Goal: Navigation & Orientation: Find specific page/section

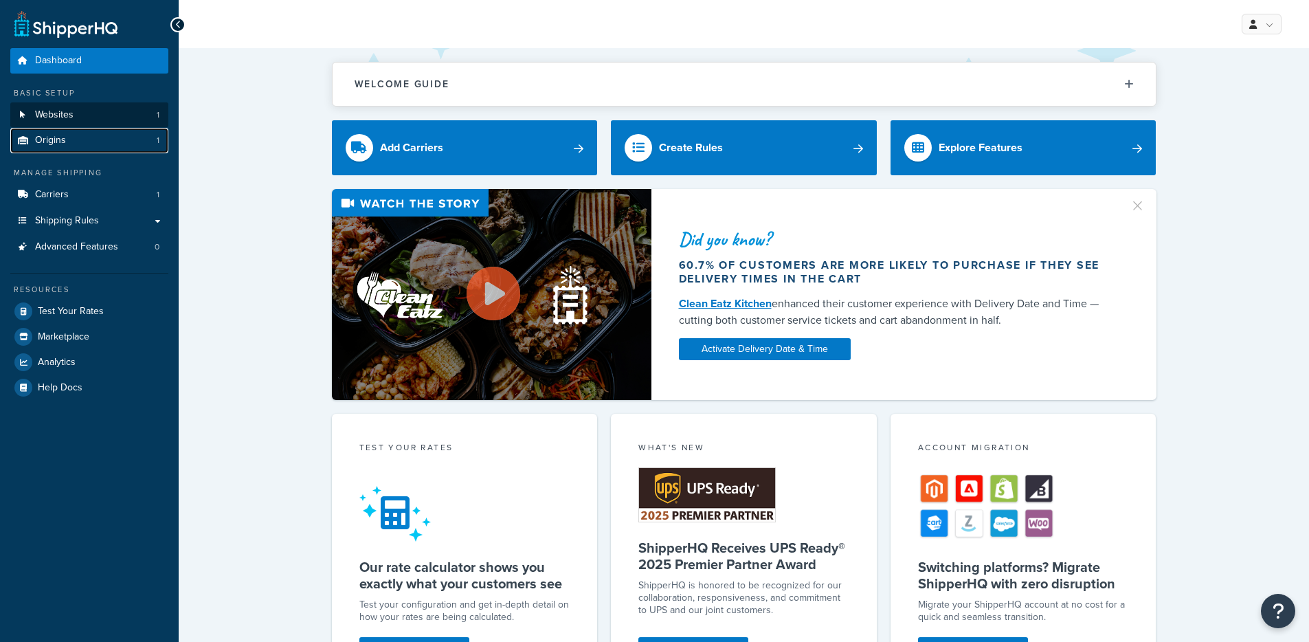
click at [100, 128] on link "Origins 1" at bounding box center [89, 140] width 158 height 25
click at [100, 120] on link "Websites 1" at bounding box center [89, 114] width 158 height 25
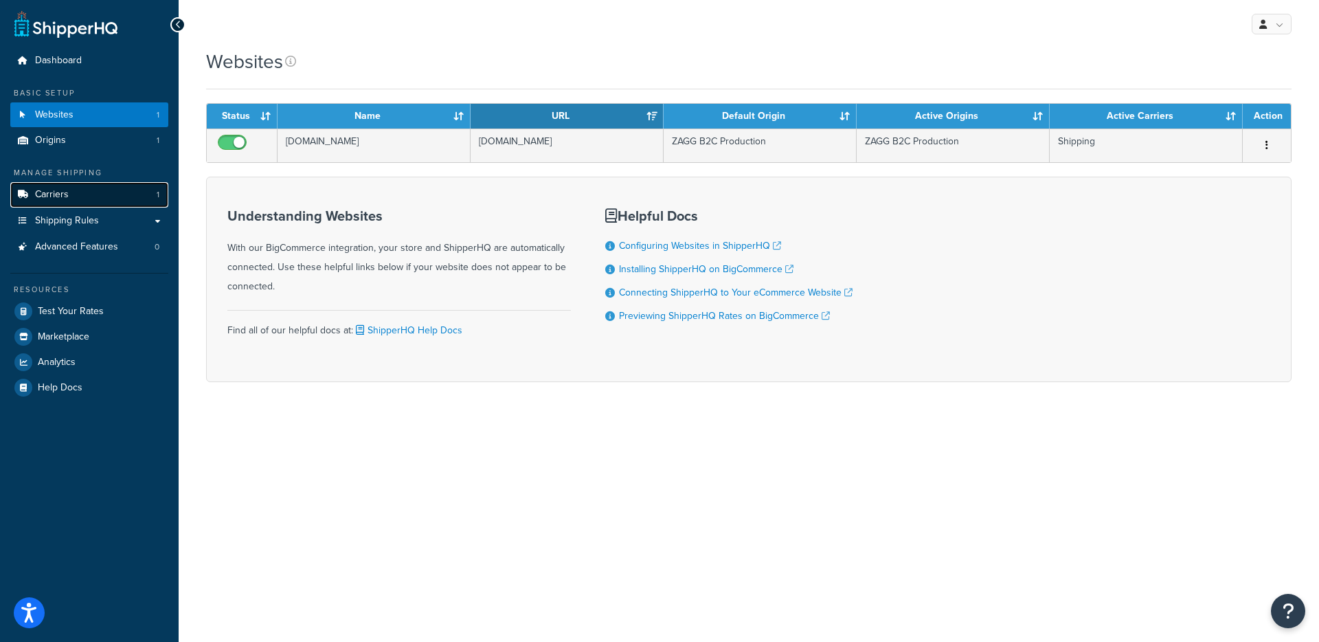
click at [93, 192] on link "Carriers 1" at bounding box center [89, 194] width 158 height 25
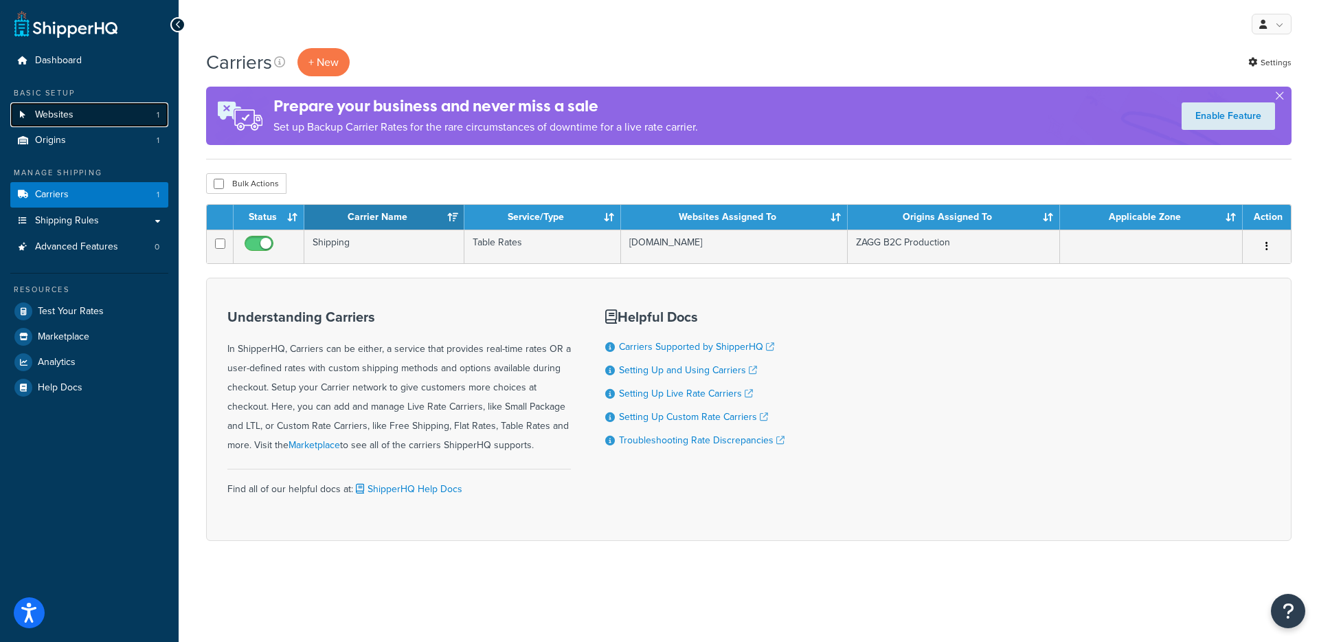
click at [85, 115] on link "Websites 1" at bounding box center [89, 114] width 158 height 25
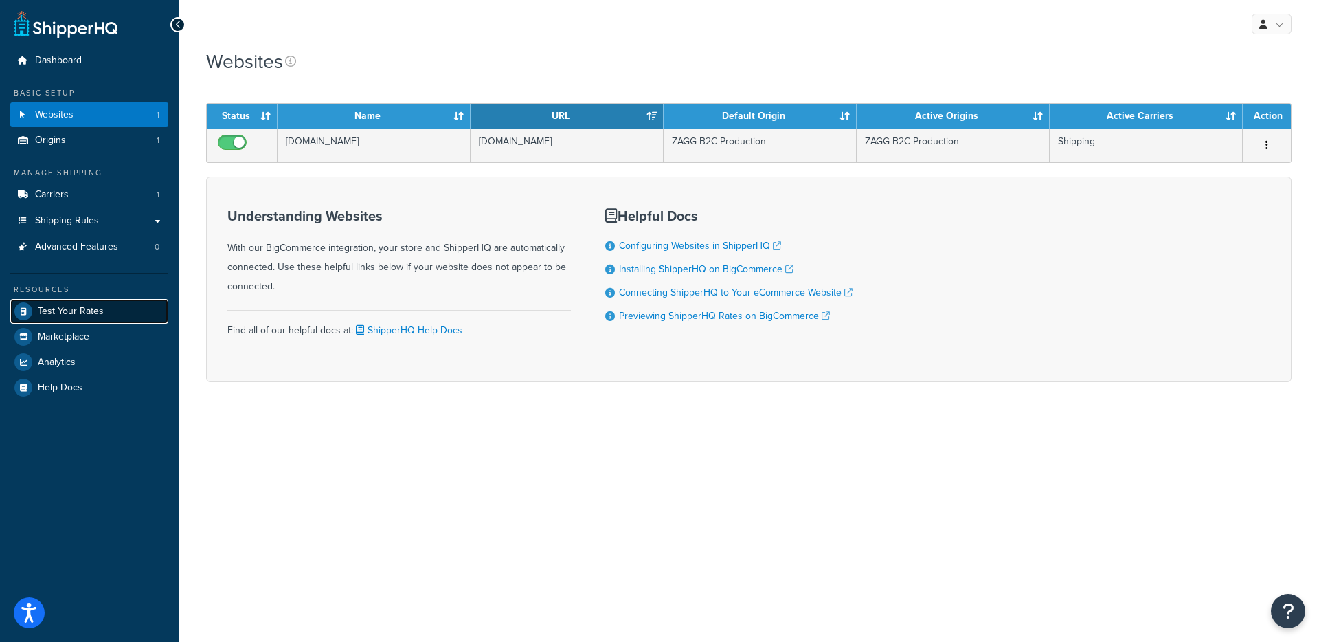
drag, startPoint x: 105, startPoint y: 313, endPoint x: 122, endPoint y: 310, distance: 17.4
click at [105, 313] on link "Test Your Rates" at bounding box center [89, 311] width 158 height 25
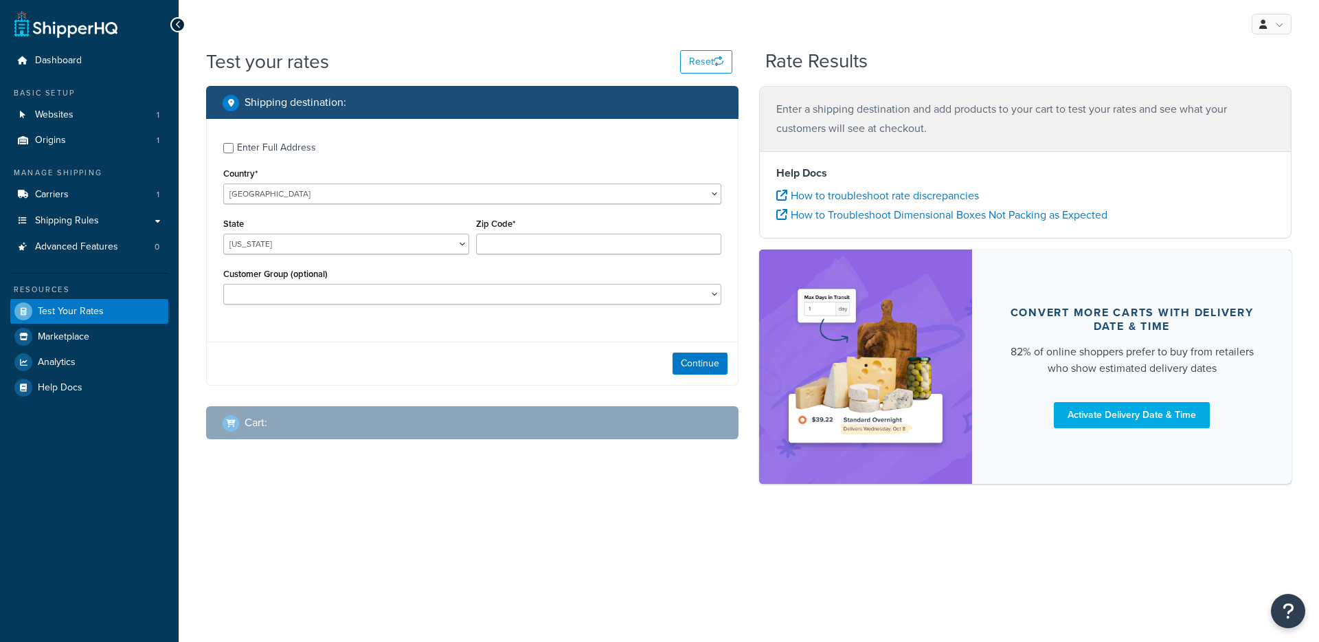
click at [355, 254] on div "State Alabama Alaska American Samoa Arizona Arkansas Armed Forces Americas Arme…" at bounding box center [346, 239] width 253 height 50
click at [431, 247] on select "Alabama Alaska American Samoa Arizona Arkansas Armed Forces Americas Armed Forc…" at bounding box center [346, 244] width 246 height 21
select select "TX"
click at [545, 248] on input "Zip Code*" at bounding box center [599, 244] width 246 height 21
type input "78759"
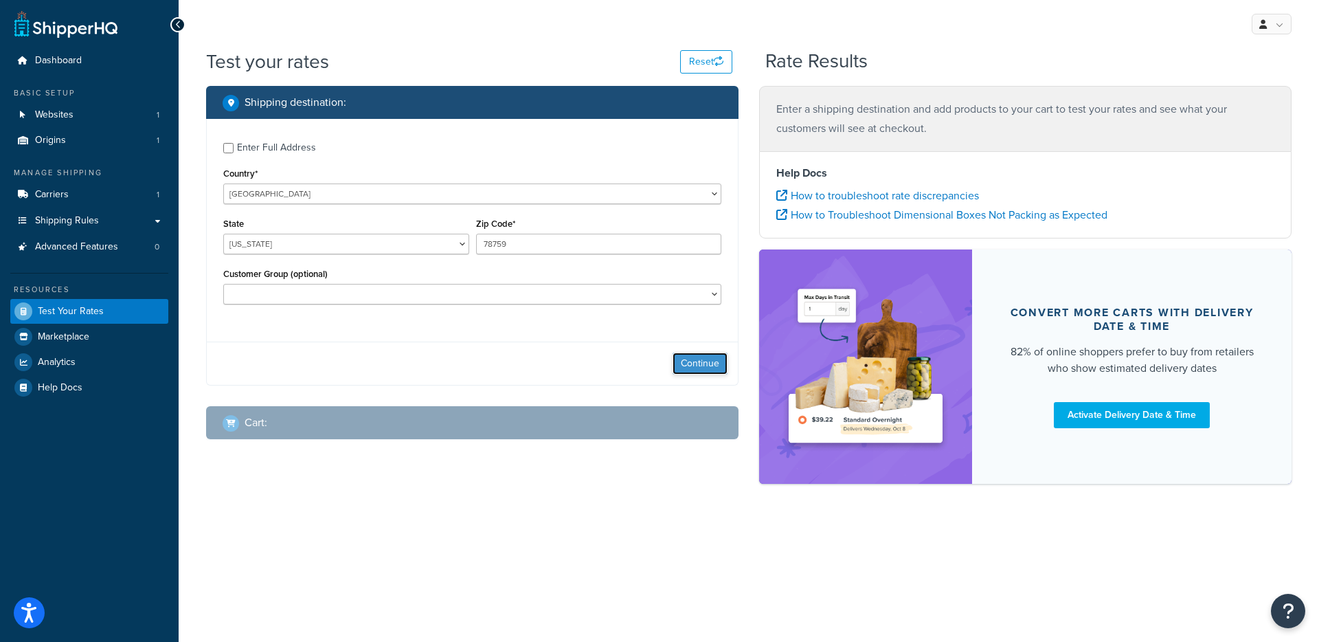
click at [714, 374] on button "Continue" at bounding box center [700, 363] width 55 height 22
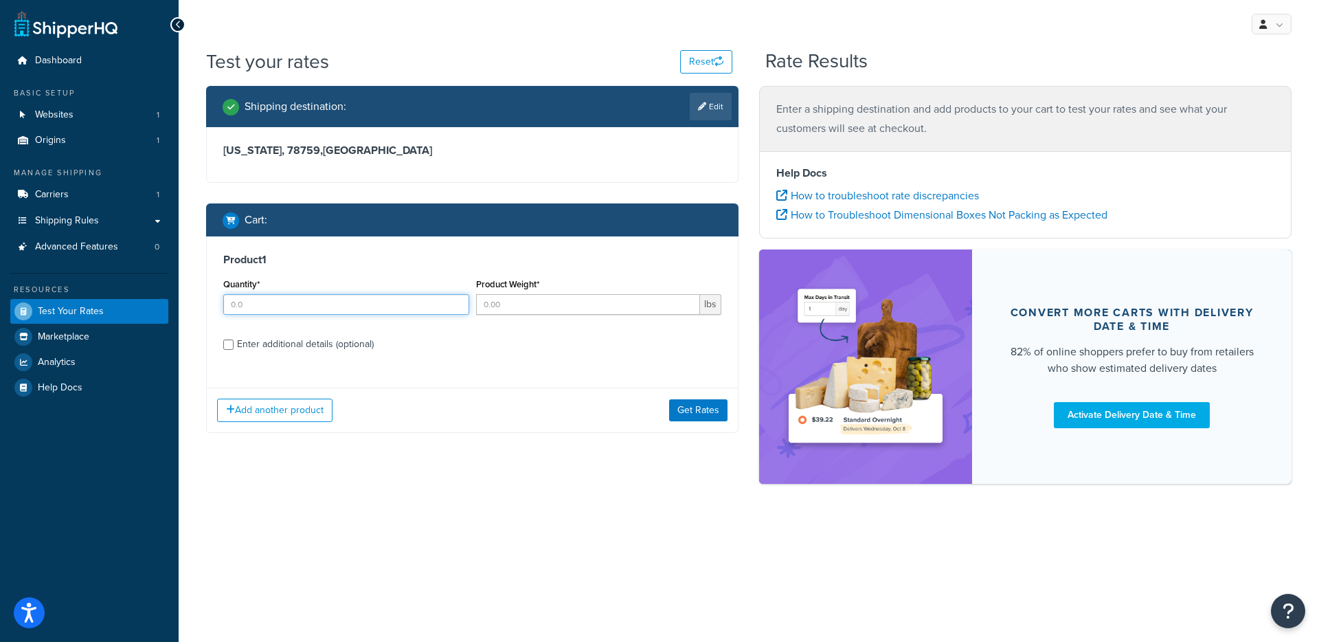
click at [360, 298] on input "Quantity*" at bounding box center [346, 304] width 246 height 21
type input "1"
click at [559, 311] on input "Product Weight*" at bounding box center [588, 304] width 225 height 21
type input "1"
click at [700, 417] on button "Get Rates" at bounding box center [698, 410] width 58 height 22
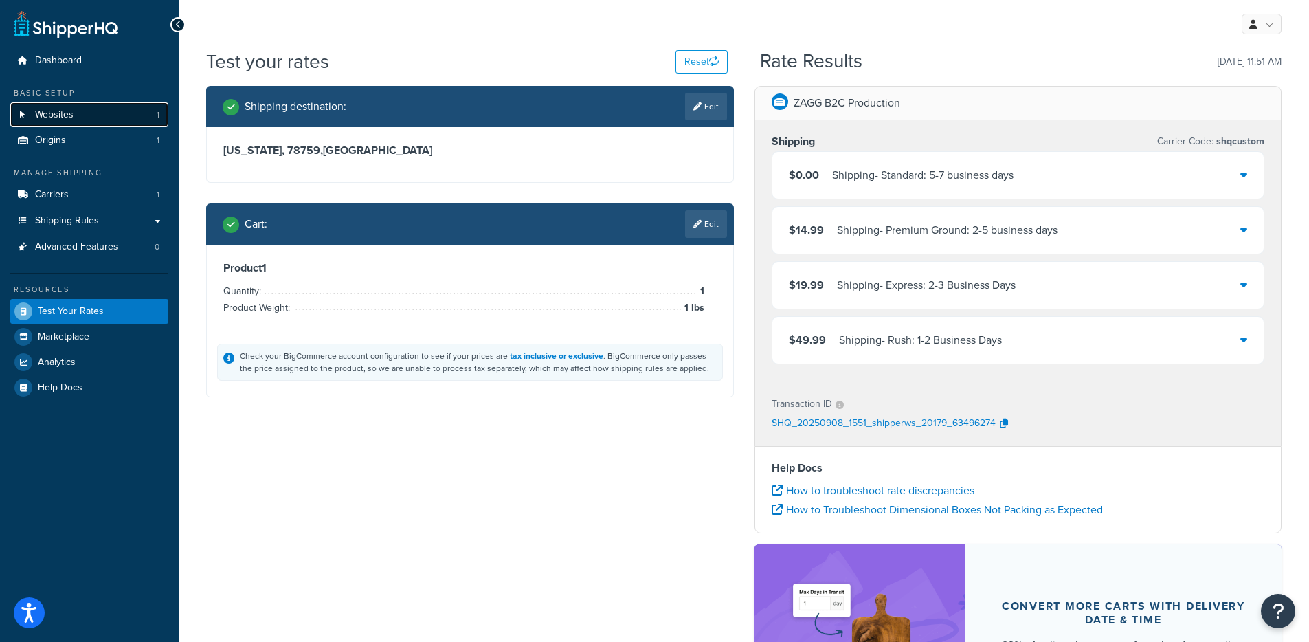
click at [47, 109] on span "Websites" at bounding box center [54, 115] width 38 height 12
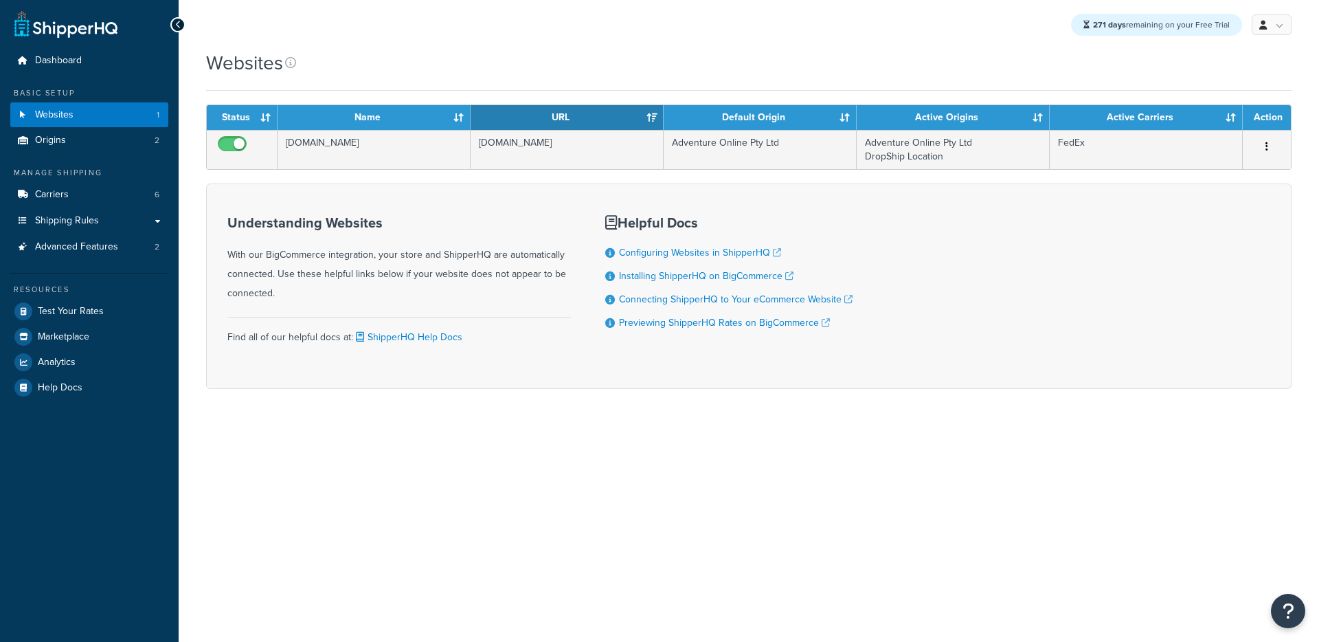
click at [445, 181] on form "Status Name URL Default Origin Active Origins Active Carriers Action [DOMAIN_NA…" at bounding box center [749, 246] width 1086 height 284
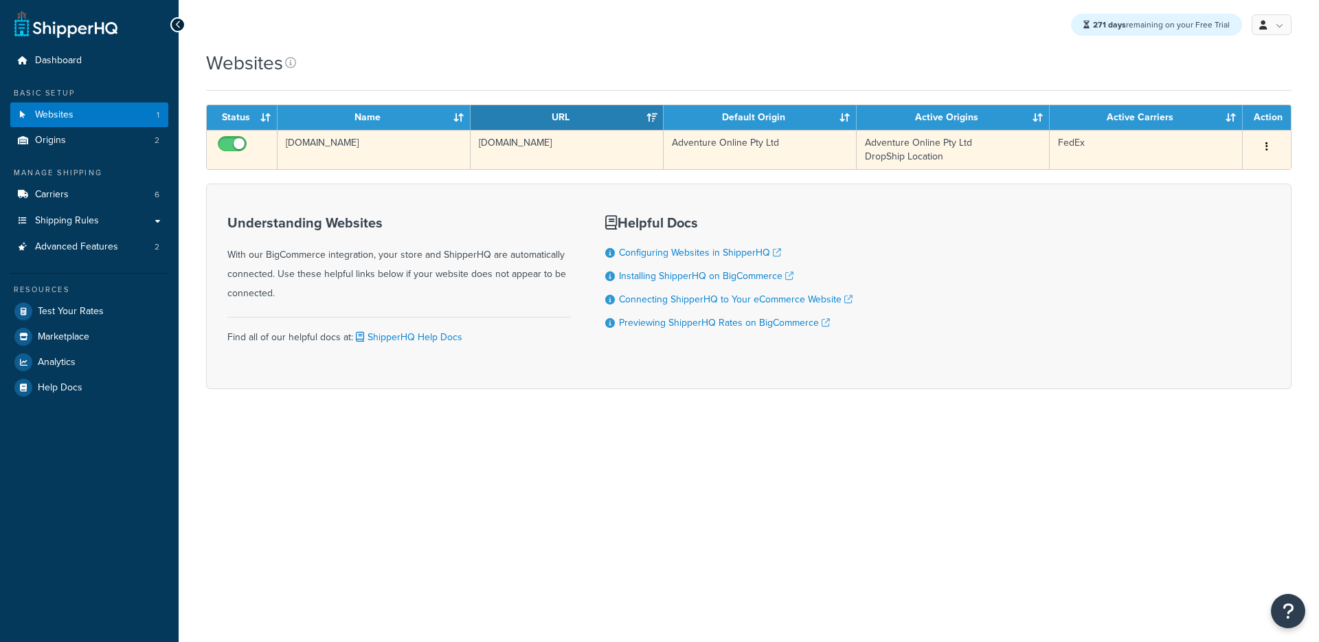
click at [488, 151] on td "test1234.bigcommerce.com" at bounding box center [567, 149] width 193 height 39
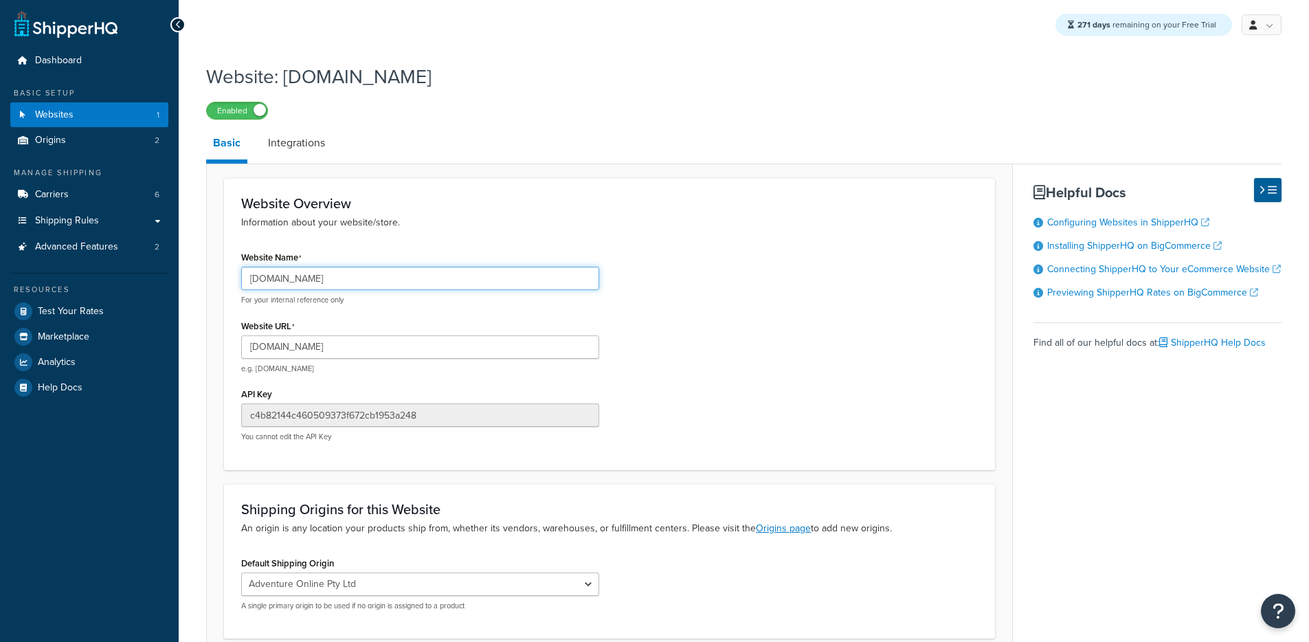
drag, startPoint x: 372, startPoint y: 289, endPoint x: 172, endPoint y: 273, distance: 200.5
click at [172, 273] on div "Dashboard Basic Setup Websites 1 Origins 2 Manage Shipping Carriers 6 Shipping …" at bounding box center [654, 382] width 1309 height 764
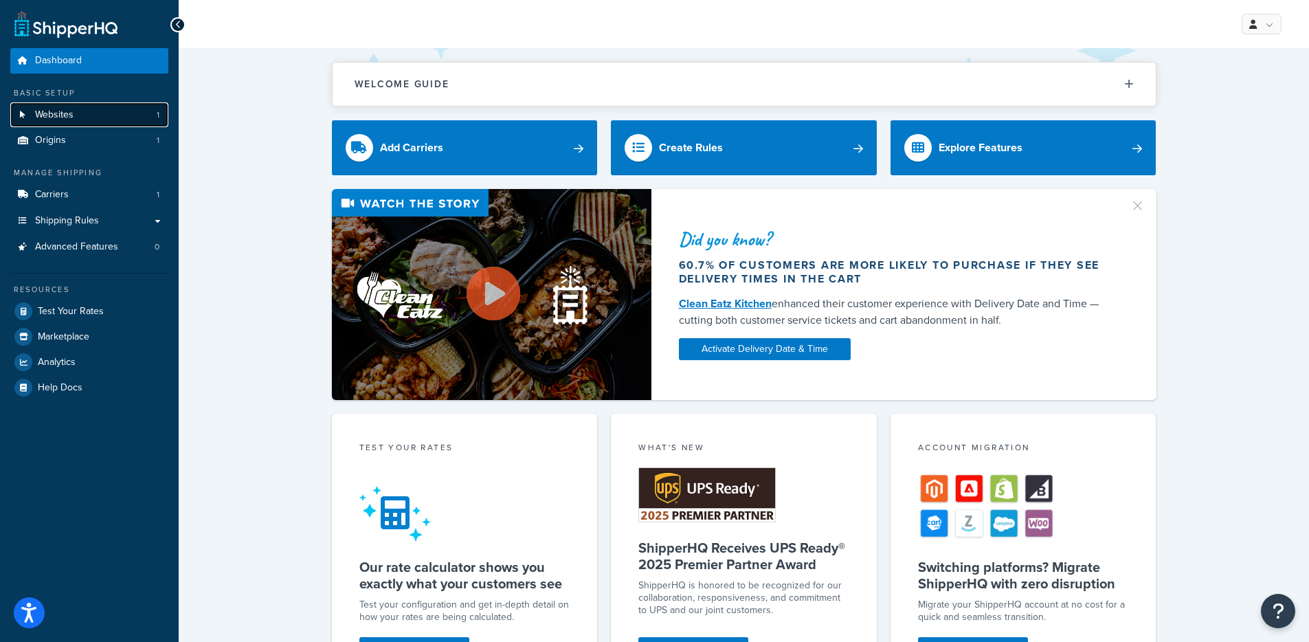
click at [104, 104] on link "Websites 1" at bounding box center [89, 114] width 158 height 25
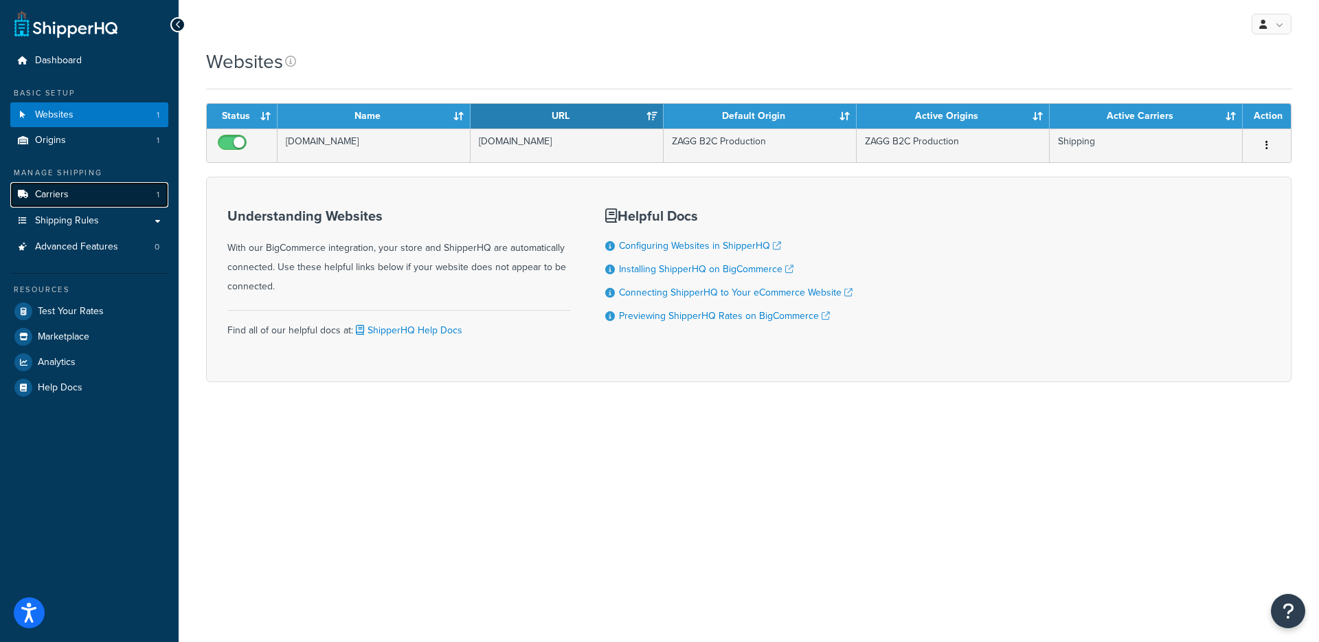
click at [91, 187] on link "Carriers 1" at bounding box center [89, 194] width 158 height 25
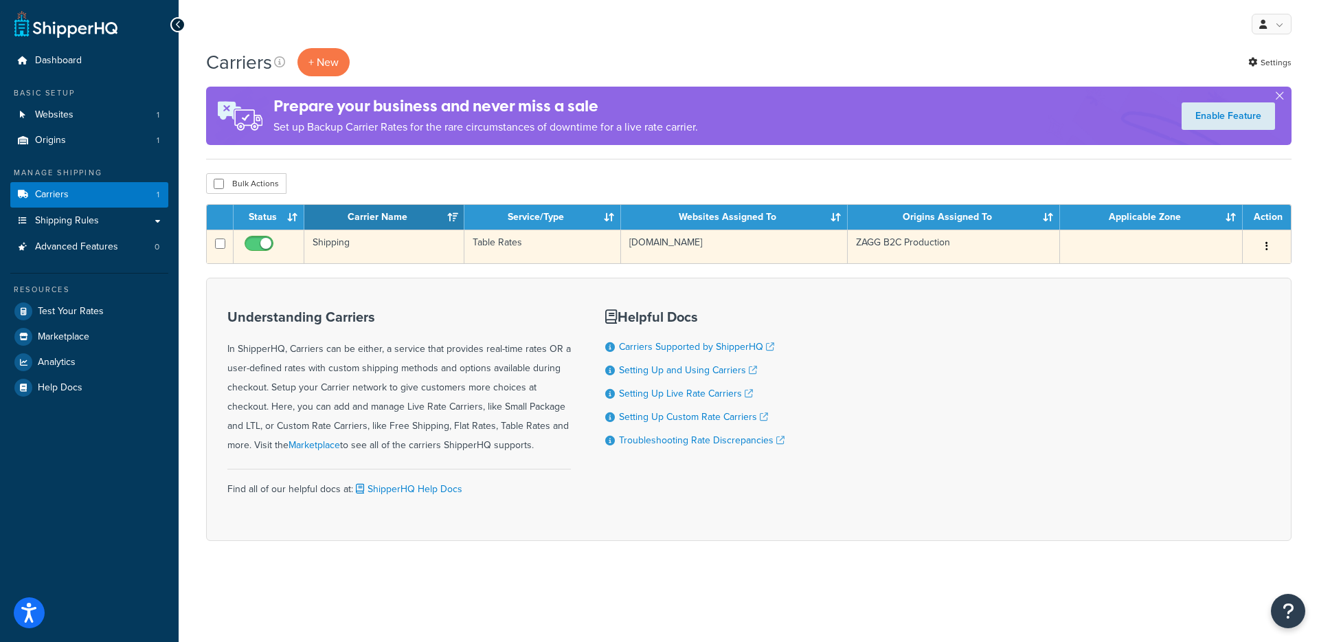
click at [425, 248] on td "Shipping" at bounding box center [384, 246] width 160 height 34
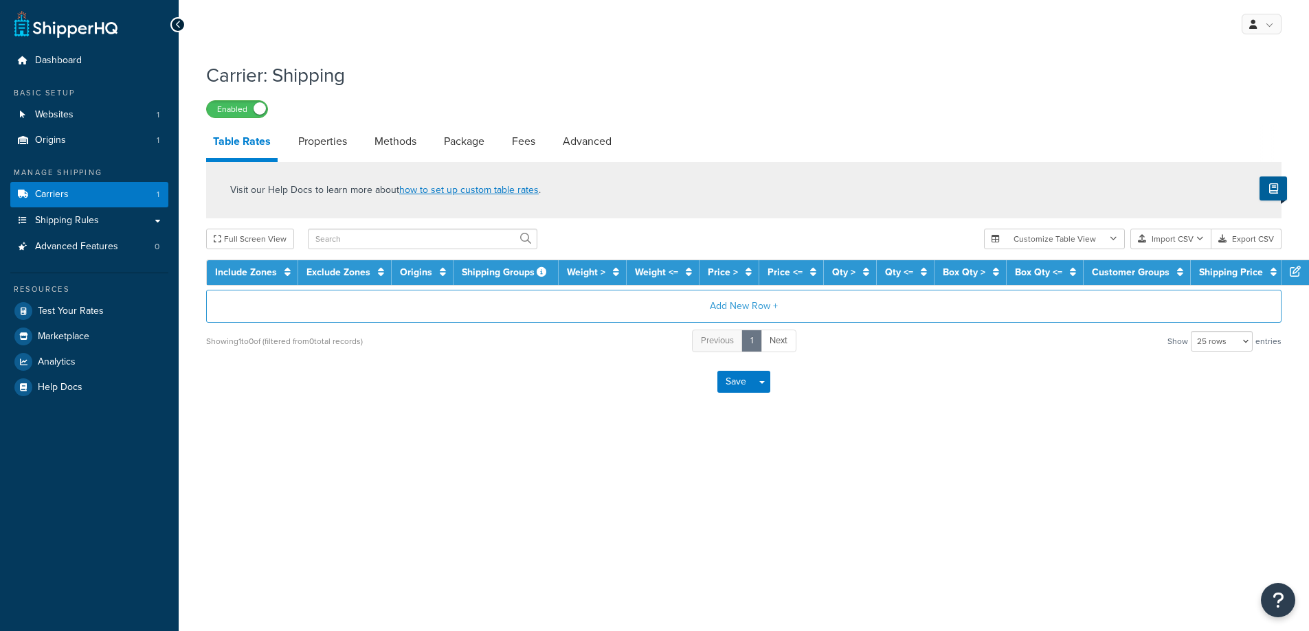
select select "25"
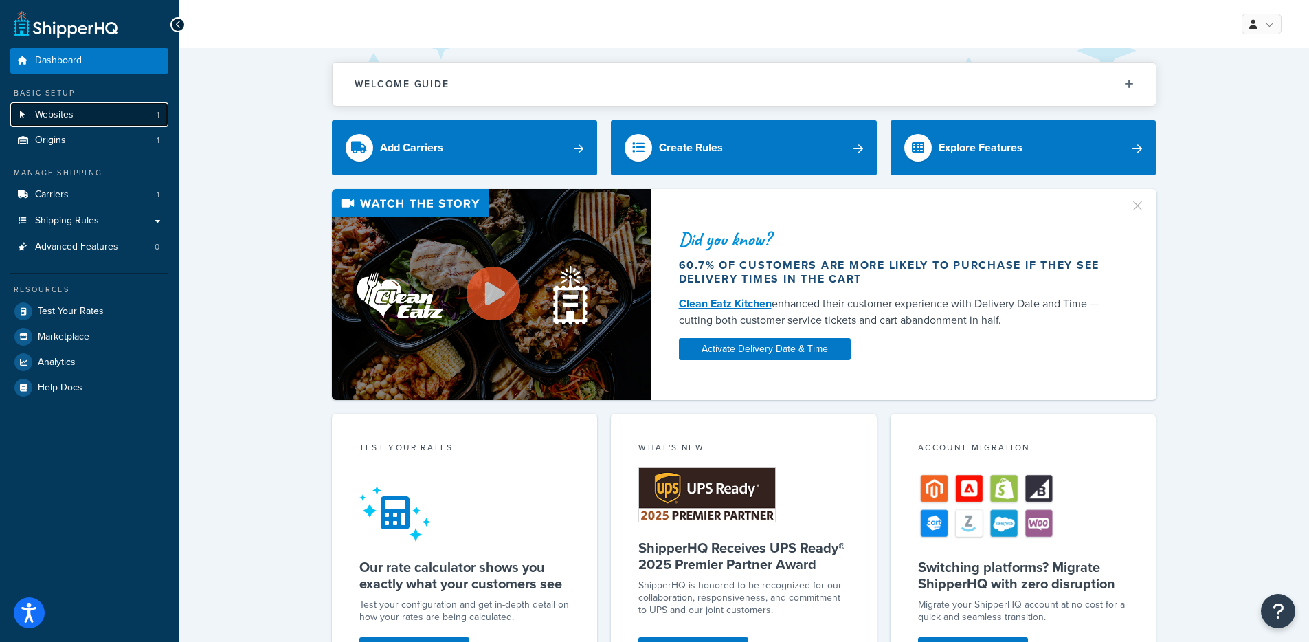
click at [117, 117] on link "Websites 1" at bounding box center [89, 114] width 158 height 25
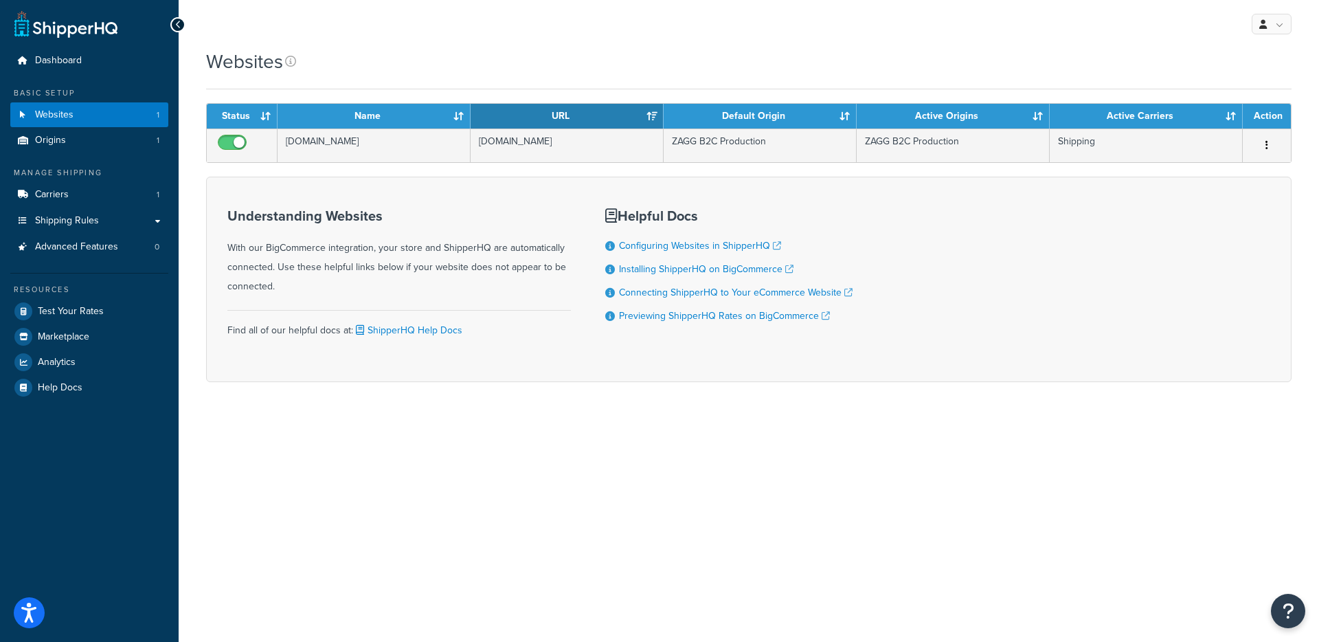
click at [85, 155] on ul "Dashboard Basic Setup Websites 1 Origins 1 Manage Shipping Carriers 1 Shipping …" at bounding box center [89, 224] width 158 height 352
click at [90, 187] on link "Carriers 1" at bounding box center [89, 194] width 158 height 25
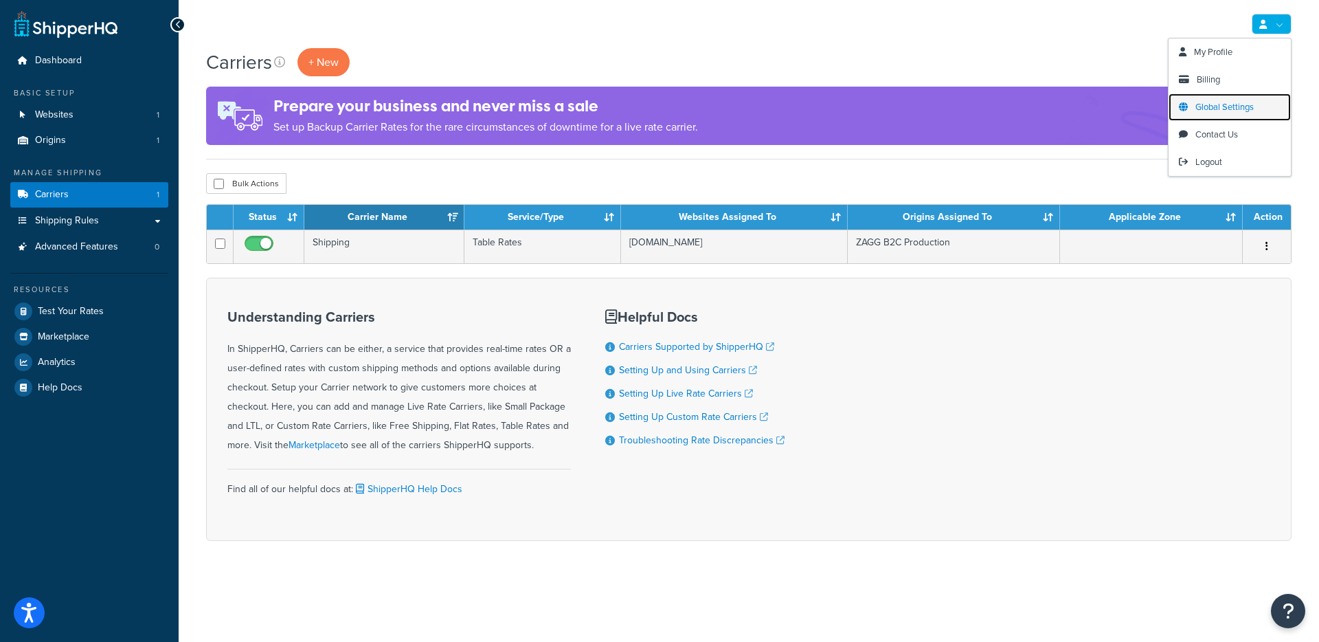
click at [1206, 114] on link "Global Settings" at bounding box center [1230, 106] width 122 height 27
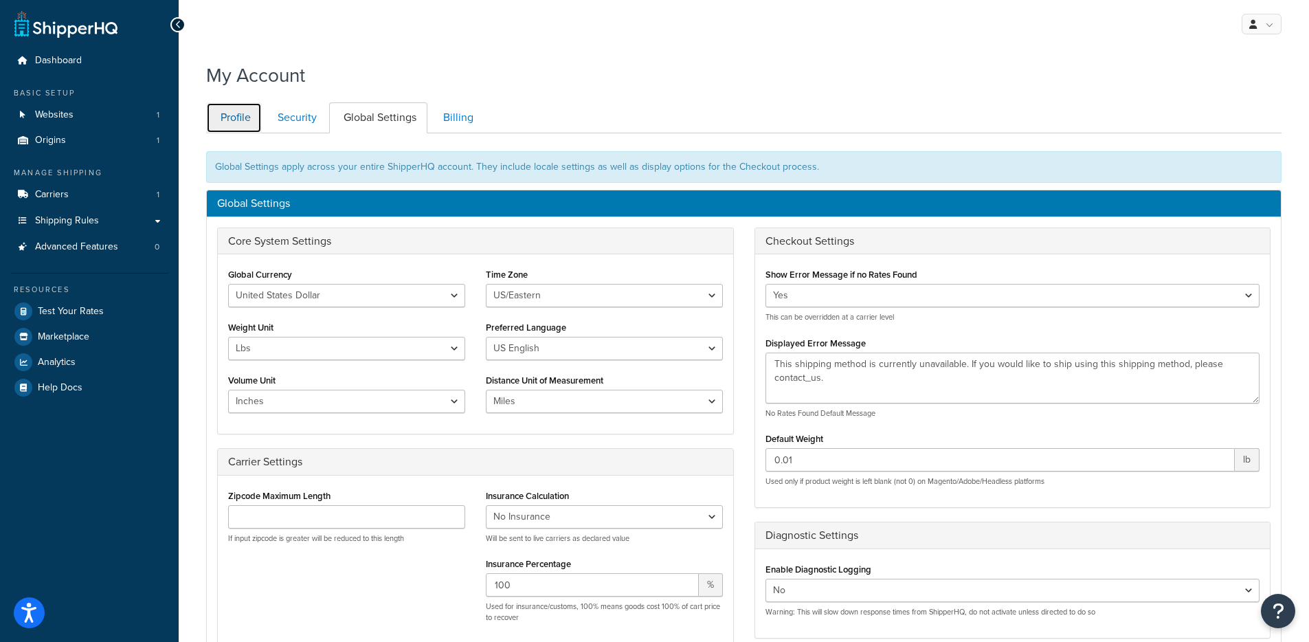
click at [238, 122] on link "Profile" at bounding box center [234, 117] width 56 height 31
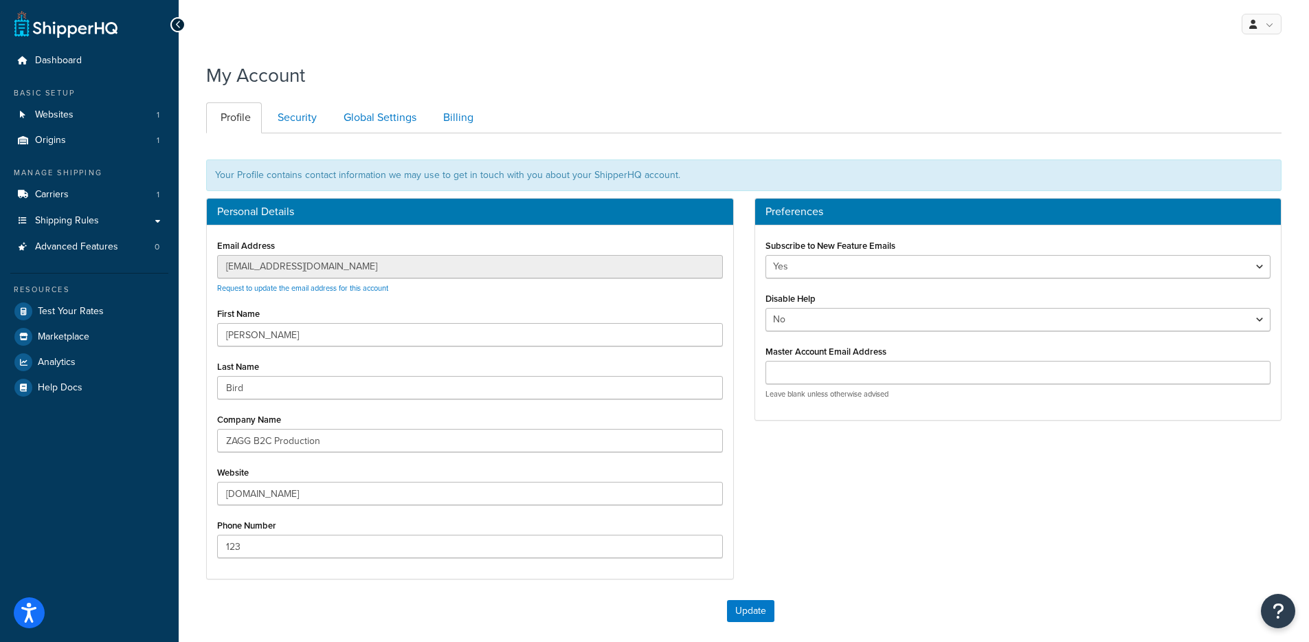
scroll to position [133, 0]
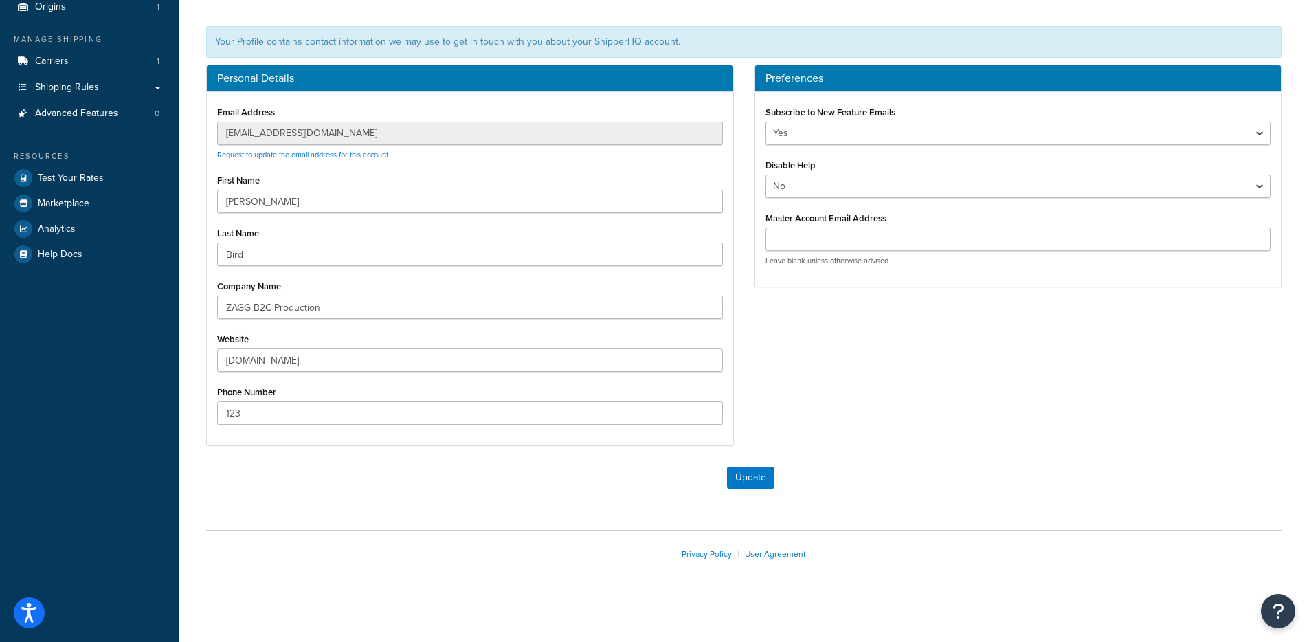
click at [190, 129] on div "My Account Contact Us Send Us A Message Contact Information Name * Email * Comp…" at bounding box center [744, 267] width 1130 height 690
click at [216, 217] on div "Email Address bigcadmin@zagg.com Request to update the email address for this a…" at bounding box center [470, 268] width 526 height 353
click at [212, 220] on div "Email Address bigcadmin@zagg.com Request to update the email address for this a…" at bounding box center [470, 268] width 526 height 353
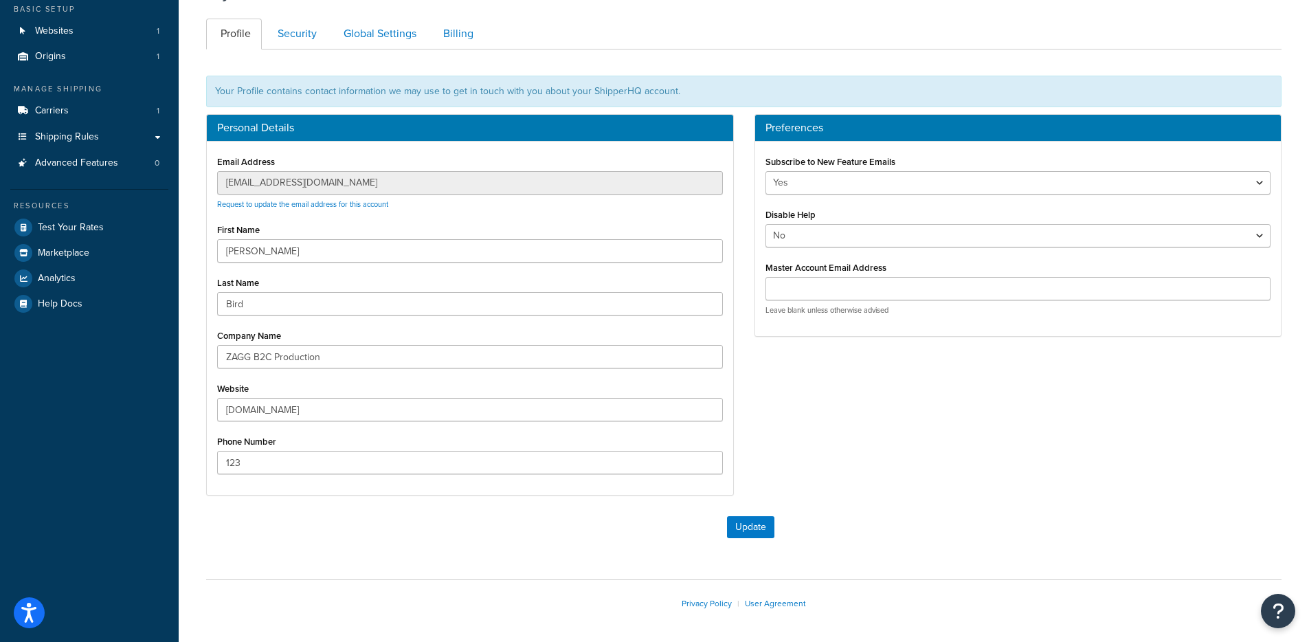
scroll to position [0, 0]
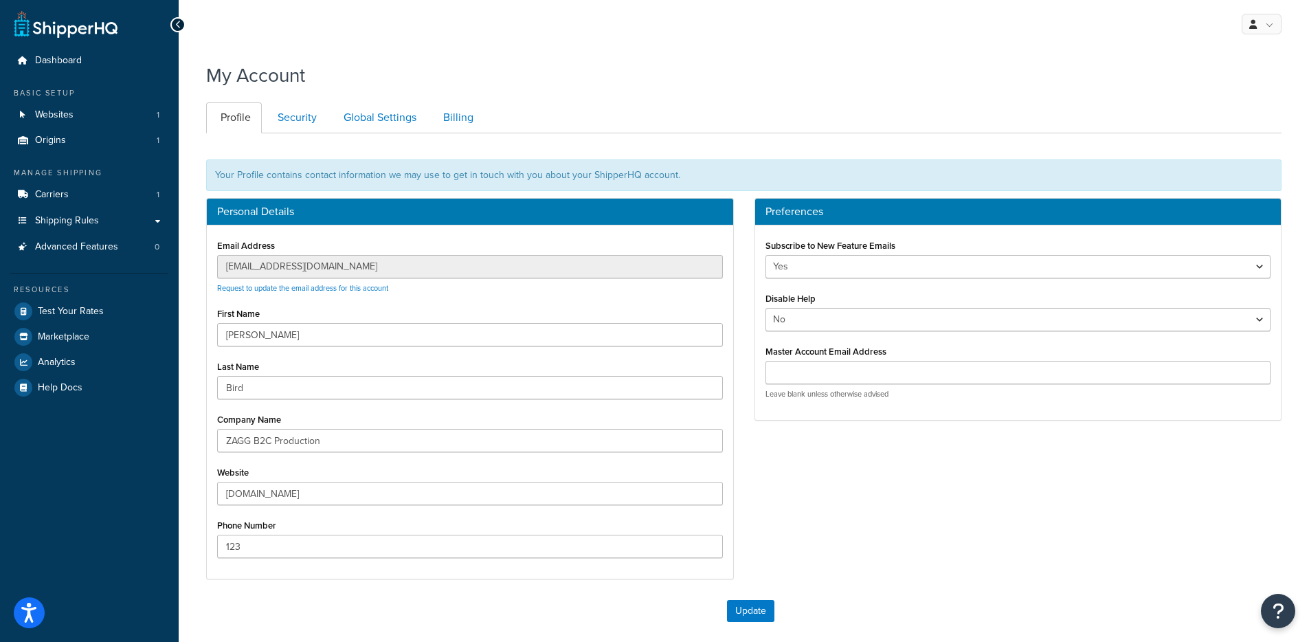
click at [190, 281] on div "My Account Contact Us Send Us A Message Contact Information Name * Email * Comp…" at bounding box center [744, 400] width 1130 height 690
click at [94, 198] on link "Carriers 1" at bounding box center [89, 194] width 158 height 25
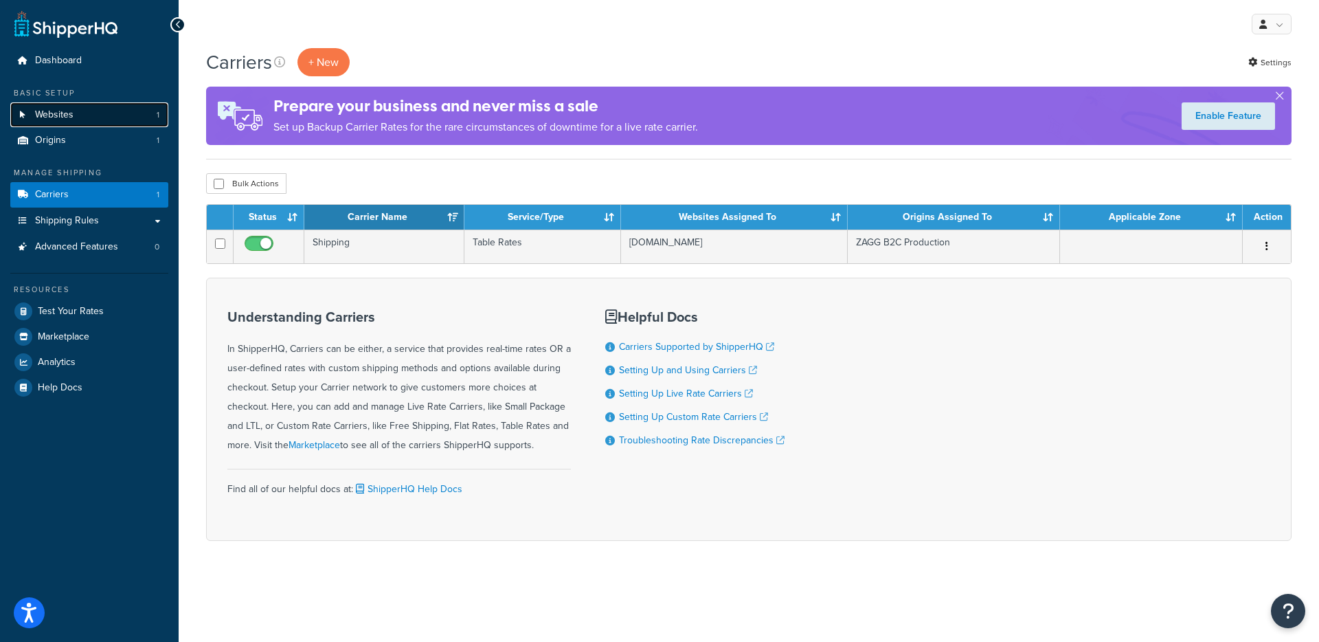
click at [84, 117] on link "Websites 1" at bounding box center [89, 114] width 158 height 25
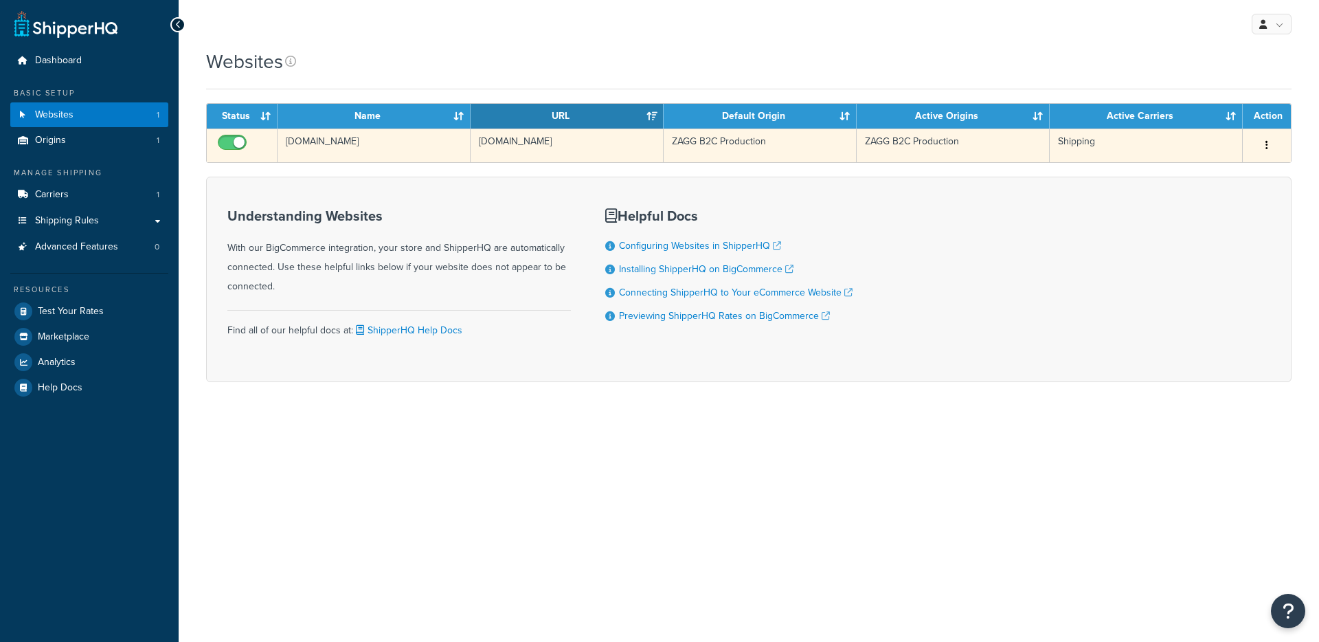
click at [398, 152] on td "[DOMAIN_NAME]" at bounding box center [374, 145] width 193 height 34
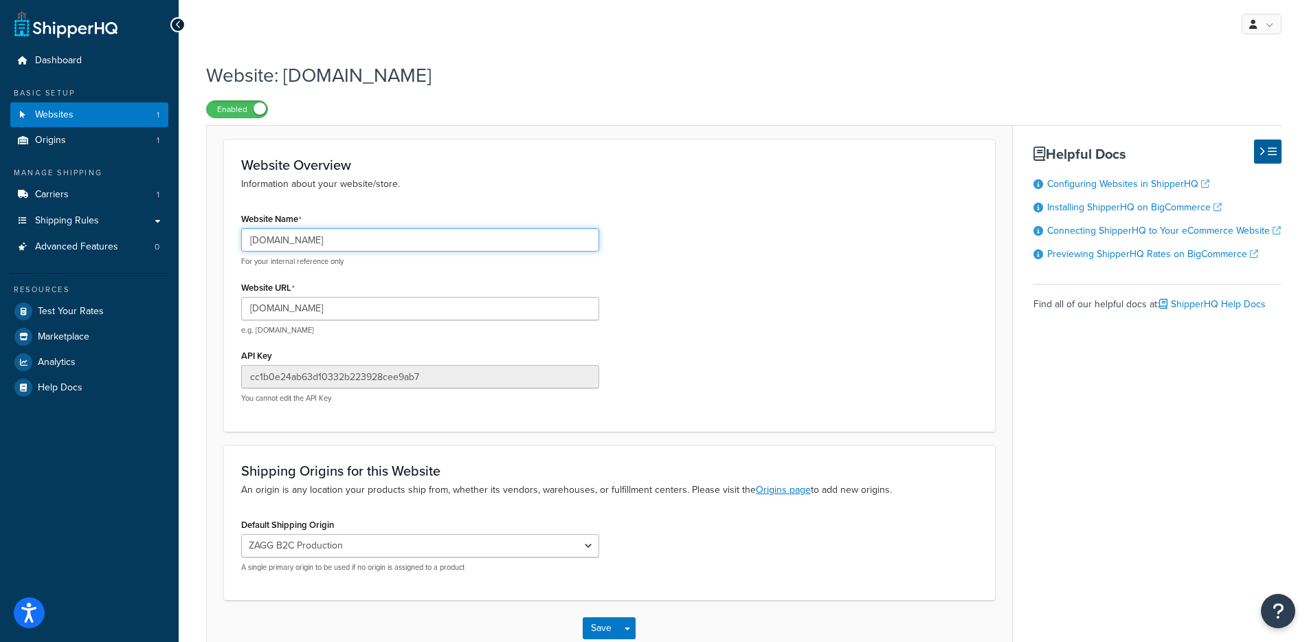
drag, startPoint x: 416, startPoint y: 243, endPoint x: 699, endPoint y: 94, distance: 319.9
click at [138, 245] on div "Dashboard Basic Setup Websites 1 Origins 1 Manage Shipping Carriers 1 Shipping …" at bounding box center [654, 363] width 1309 height 726
